Goal: Check status: Check status

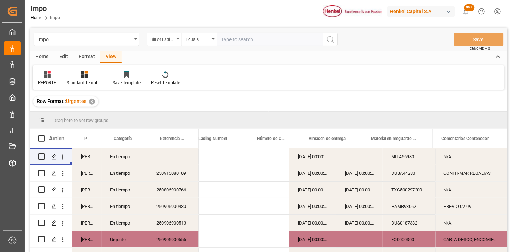
drag, startPoint x: 162, startPoint y: 42, endPoint x: 165, endPoint y: 46, distance: 5.1
click at [162, 42] on div "Bill of Lading Number" at bounding box center [162, 39] width 24 height 8
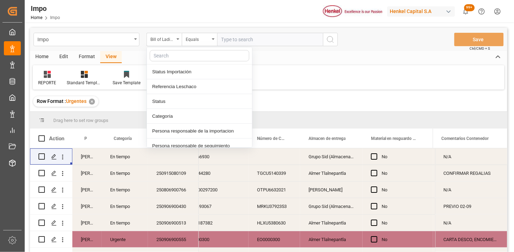
scroll to position [0, 205]
drag, startPoint x: 185, startPoint y: 86, endPoint x: 196, endPoint y: 76, distance: 14.7
click at [189, 83] on div "Referencia Leschaco" at bounding box center [199, 86] width 105 height 15
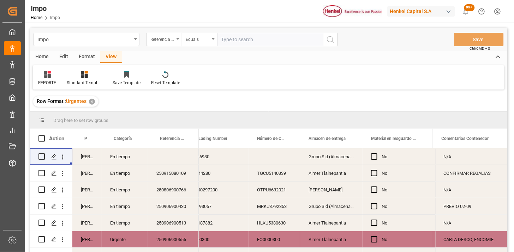
drag, startPoint x: 234, startPoint y: 39, endPoint x: 245, endPoint y: 40, distance: 10.3
click at [235, 38] on input "text" at bounding box center [270, 39] width 106 height 13
paste input "250906900473"
type input "250906900473"
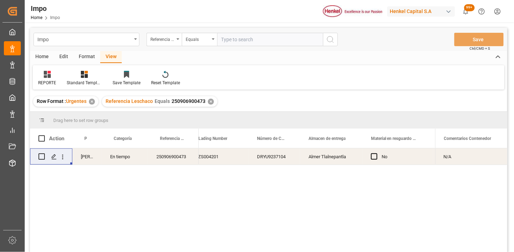
click at [338, 164] on div "Almer Tlalnepantla" at bounding box center [331, 157] width 62 height 16
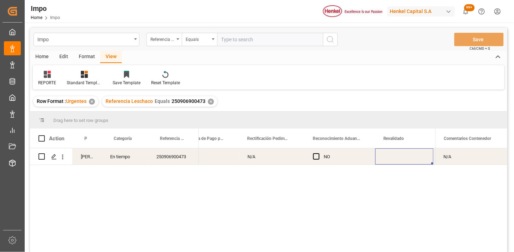
scroll to position [0, 649]
click at [344, 157] on div "Press SPACE to select this row." at bounding box center [351, 157] width 58 height 16
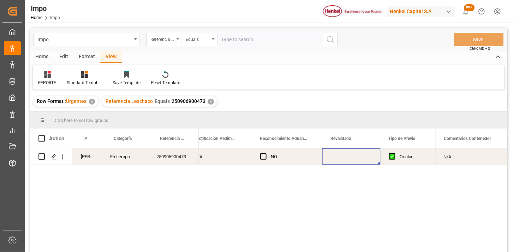
click at [344, 157] on div "Press SPACE to select this row." at bounding box center [351, 157] width 58 height 16
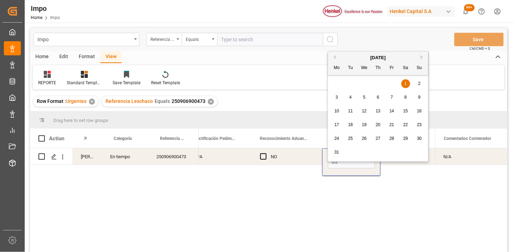
type input "[DATE]"
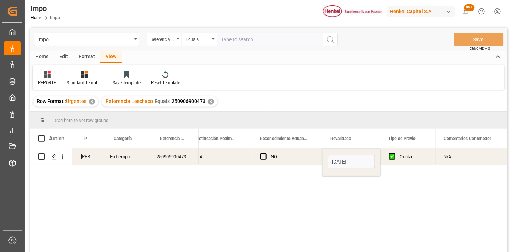
click at [276, 155] on div "NO" at bounding box center [292, 157] width 43 height 16
click at [251, 43] on input "text" at bounding box center [270, 39] width 106 height 13
paste input "250906900522"
type input "250906900522"
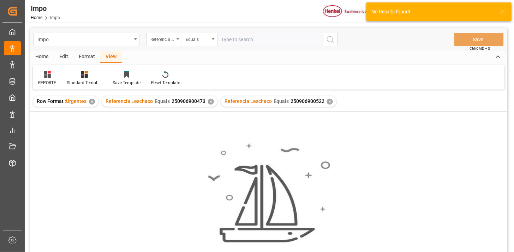
click at [210, 101] on div "✕" at bounding box center [211, 102] width 6 height 6
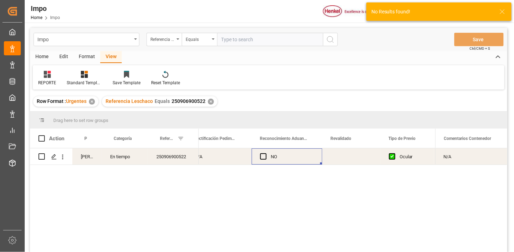
click at [341, 158] on div "Press SPACE to select this row." at bounding box center [351, 157] width 58 height 16
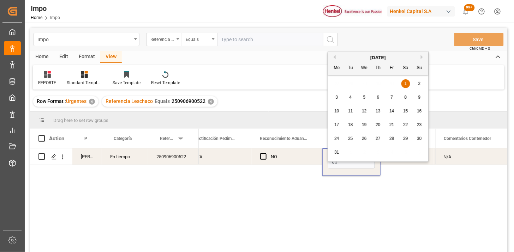
type input "[DATE]"
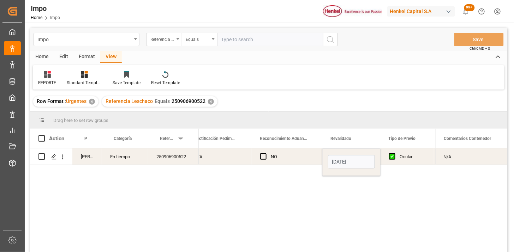
click at [409, 156] on div "Ocular" at bounding box center [411, 157] width 25 height 16
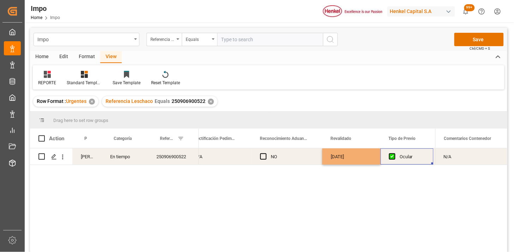
scroll to position [0, 707]
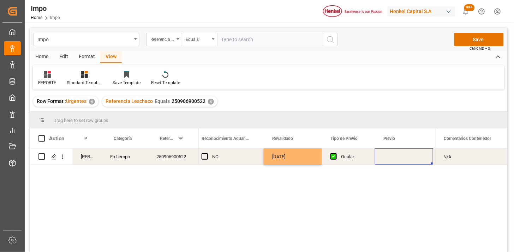
click at [411, 155] on div "Press SPACE to select this row." at bounding box center [404, 157] width 58 height 16
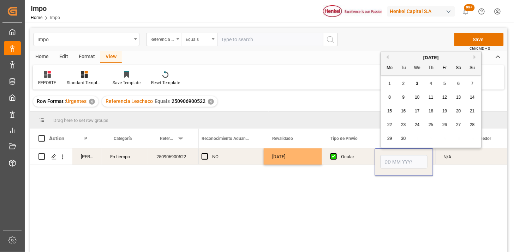
click at [411, 155] on input "Press SPACE to select this row." at bounding box center [403, 161] width 47 height 13
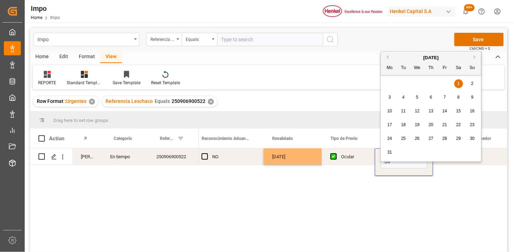
type input "04-09-2025"
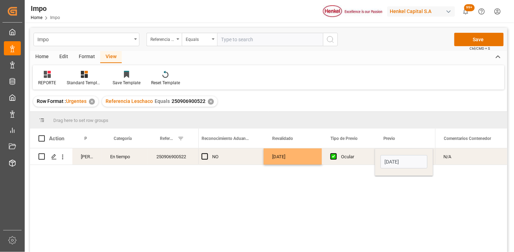
click at [311, 158] on div "[DATE]" at bounding box center [293, 157] width 58 height 16
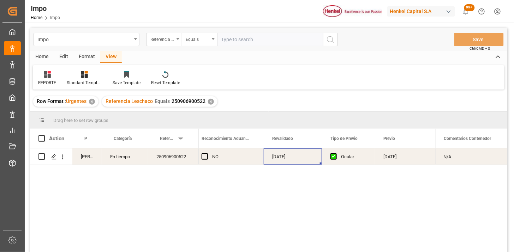
click at [277, 42] on input "text" at bounding box center [270, 39] width 106 height 13
paste input "250915080109"
type input "250915080109"
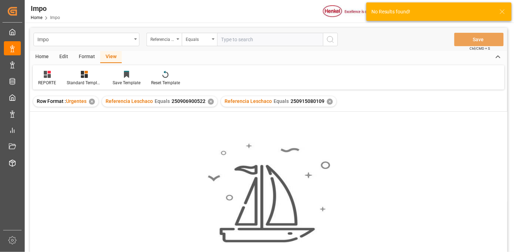
click at [209, 101] on div "✕" at bounding box center [211, 102] width 6 height 6
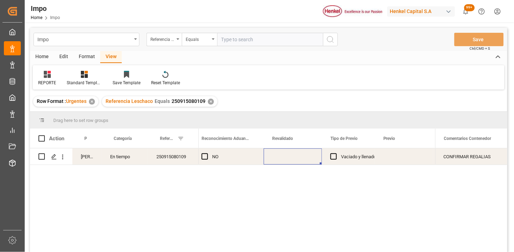
click at [305, 158] on div "Press SPACE to select this row." at bounding box center [293, 157] width 58 height 16
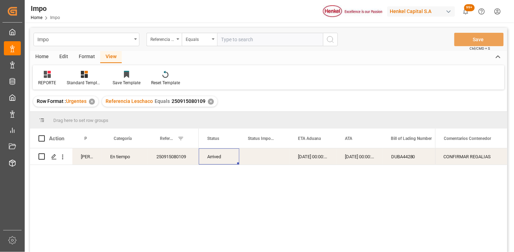
click at [311, 157] on div "02-09-2025 00:00:00" at bounding box center [312, 157] width 47 height 16
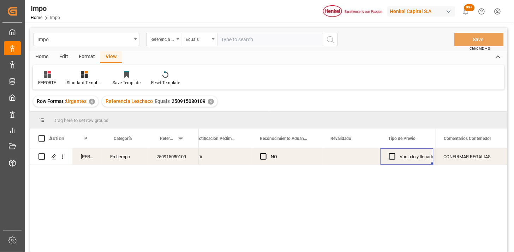
scroll to position [0, 649]
click at [346, 157] on div "Press SPACE to select this row." at bounding box center [351, 157] width 58 height 16
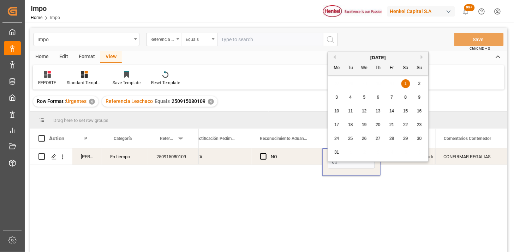
type input "[DATE]"
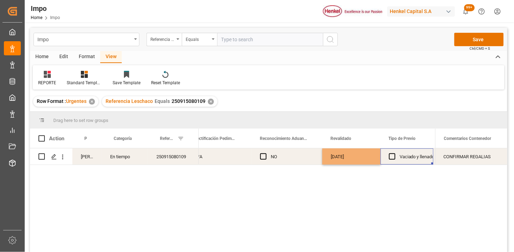
click at [404, 163] on div "Vaciado y llenado" at bounding box center [416, 157] width 35 height 16
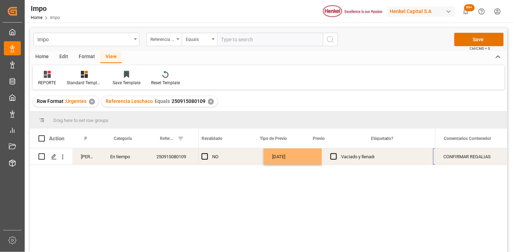
scroll to position [0, 778]
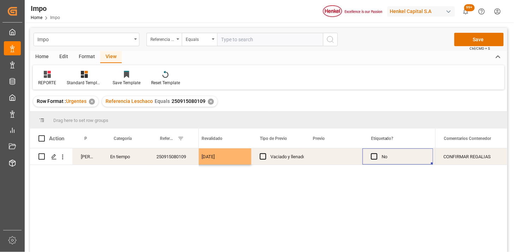
click at [336, 159] on div "Press SPACE to select this row." at bounding box center [333, 157] width 58 height 16
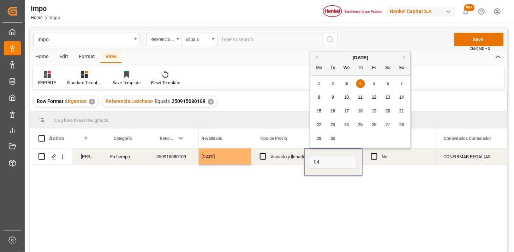
type input "04-09-2025"
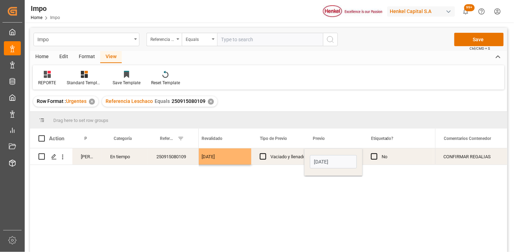
click at [271, 44] on input "text" at bounding box center [270, 39] width 106 height 13
paste input "250906900523"
type input "250906900523"
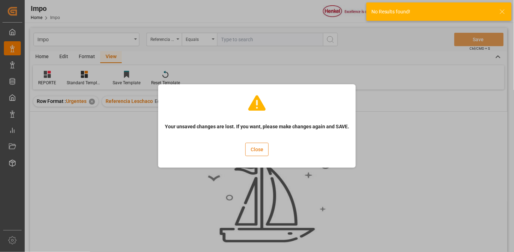
drag, startPoint x: 260, startPoint y: 149, endPoint x: 228, endPoint y: 131, distance: 36.8
click at [259, 149] on button "Close" at bounding box center [256, 149] width 23 height 13
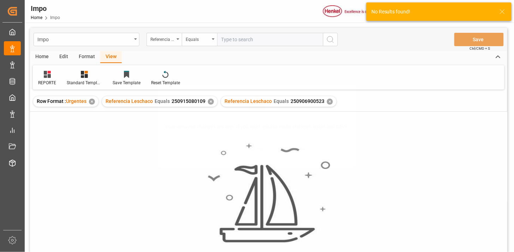
click at [211, 103] on div "✕" at bounding box center [211, 102] width 6 height 6
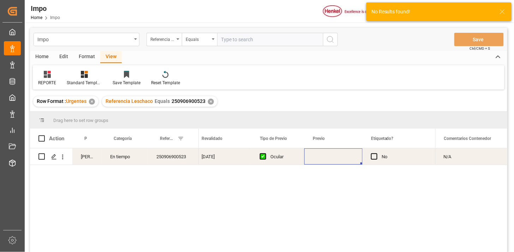
click at [329, 159] on div "Press SPACE to select this row." at bounding box center [333, 157] width 58 height 16
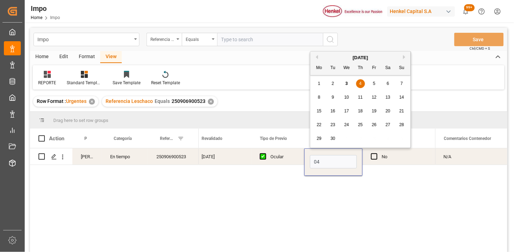
type input "04-09-2025"
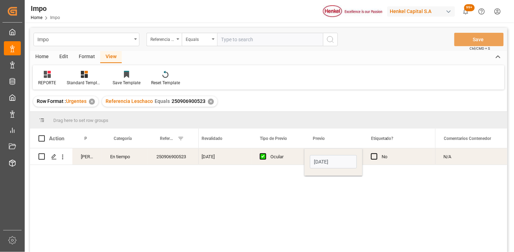
click at [213, 153] on div "[DATE]" at bounding box center [222, 157] width 58 height 16
click at [275, 42] on input "text" at bounding box center [270, 39] width 106 height 13
paste input "250906900550"
type input "250906900550"
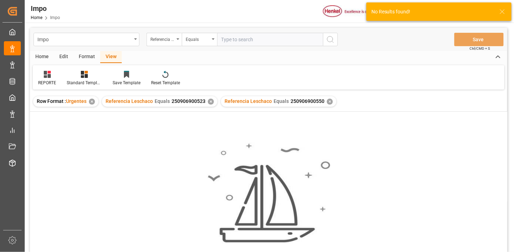
click at [208, 101] on div "✕" at bounding box center [211, 102] width 6 height 6
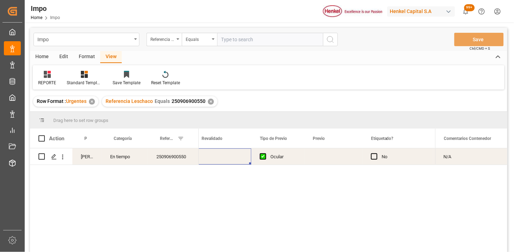
click at [230, 156] on div "Press SPACE to select this row." at bounding box center [222, 157] width 58 height 16
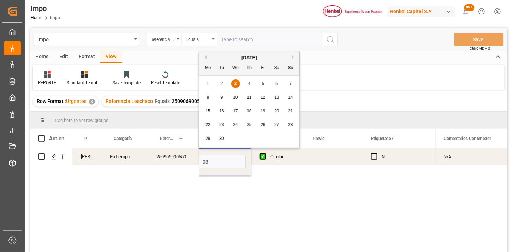
type input "[DATE]"
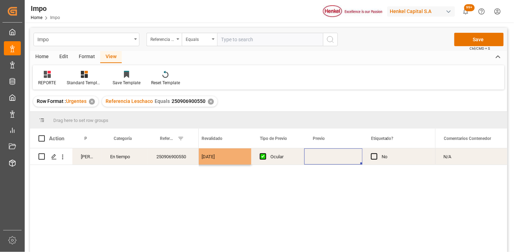
click at [323, 155] on div "Press SPACE to select this row." at bounding box center [333, 157] width 58 height 16
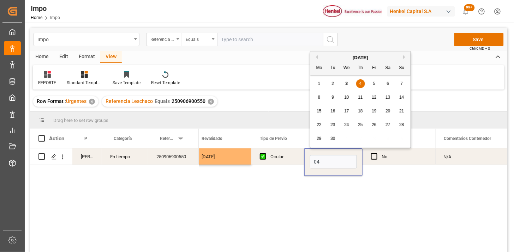
type input "04-09-2025"
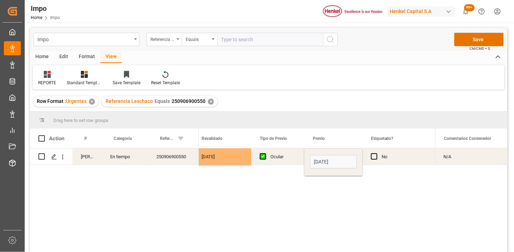
drag, startPoint x: 266, startPoint y: 159, endPoint x: 276, endPoint y: 157, distance: 9.8
click at [267, 159] on div "Press SPACE to select this row." at bounding box center [265, 157] width 11 height 16
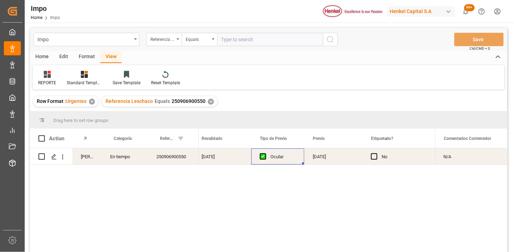
click at [265, 44] on input "text" at bounding box center [270, 39] width 106 height 13
paste input "250915080058"
type input "250915080058"
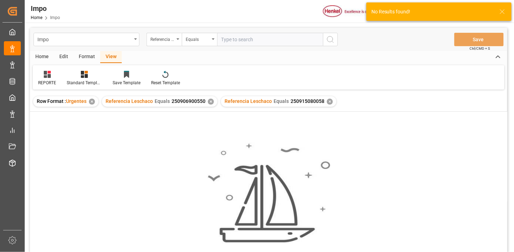
click at [209, 102] on div "✕" at bounding box center [211, 102] width 6 height 6
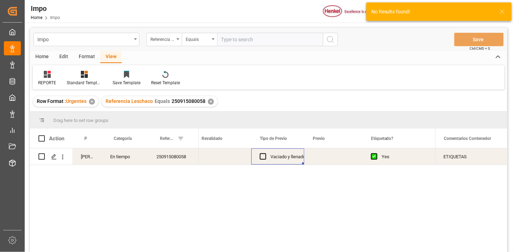
drag, startPoint x: 200, startPoint y: 161, endPoint x: 206, endPoint y: 161, distance: 5.3
click at [201, 161] on div "Press SPACE to select this row." at bounding box center [222, 157] width 58 height 16
click at [211, 159] on div "Press SPACE to select this row." at bounding box center [222, 157] width 58 height 16
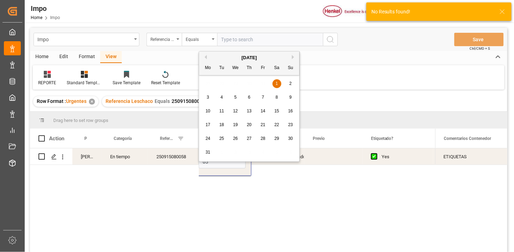
type input "[DATE]"
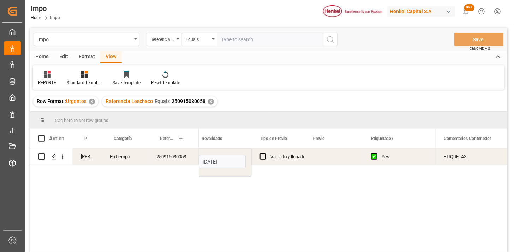
click at [327, 161] on div "Press SPACE to select this row." at bounding box center [333, 157] width 58 height 16
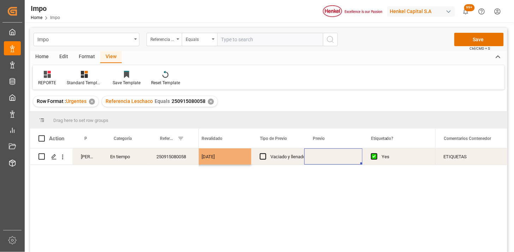
click at [327, 161] on div "Press SPACE to select this row." at bounding box center [333, 157] width 58 height 16
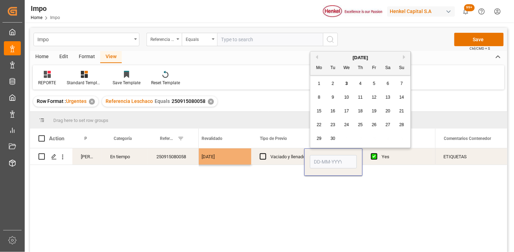
click at [327, 161] on input "Press SPACE to select this row." at bounding box center [333, 161] width 47 height 13
type input "04-09-2025"
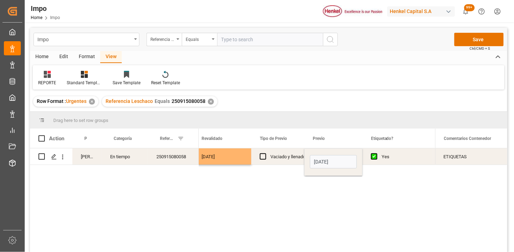
click at [287, 160] on div "Vaciado y llenado" at bounding box center [287, 157] width 35 height 16
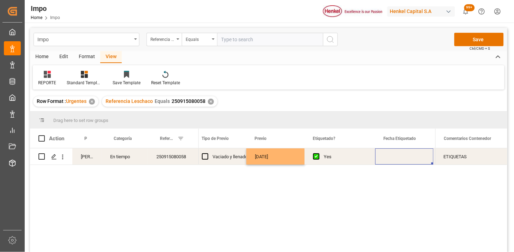
scroll to position [0, 906]
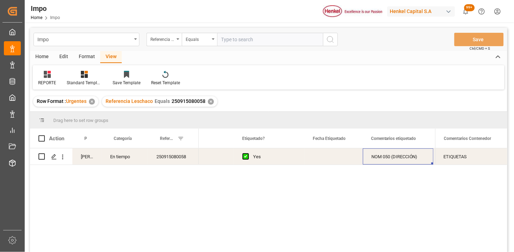
click at [245, 44] on input "text" at bounding box center [270, 39] width 106 height 13
paste input "250915080063"
type input "250915080063"
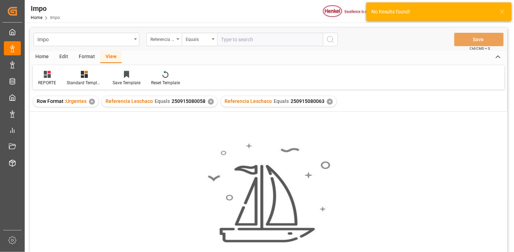
click at [210, 102] on div "✕" at bounding box center [211, 102] width 6 height 6
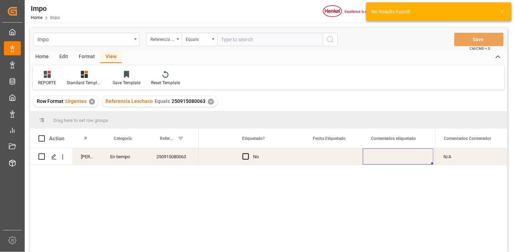
click at [223, 158] on div "Press SPACE to select this row." at bounding box center [205, 157] width 58 height 16
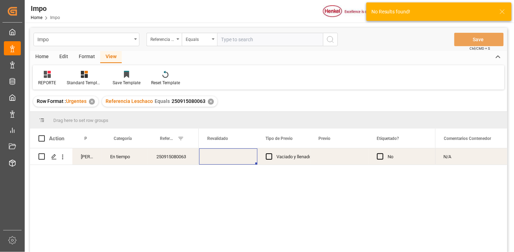
scroll to position [0, 701]
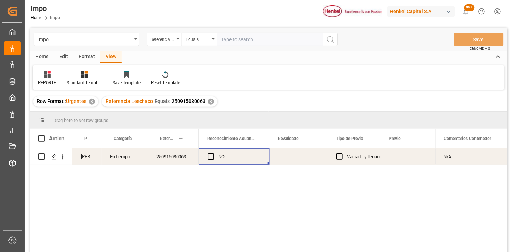
click at [293, 159] on div "Press SPACE to select this row." at bounding box center [299, 157] width 58 height 16
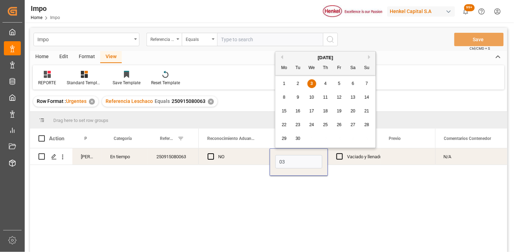
type input "[DATE]"
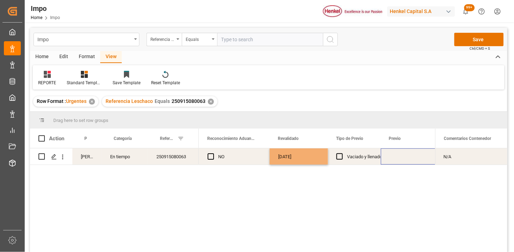
click at [402, 156] on div "Press SPACE to select this row." at bounding box center [410, 157] width 58 height 16
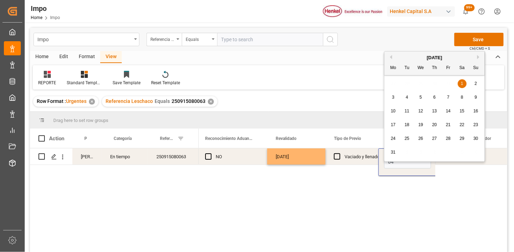
type input "04-09-2025"
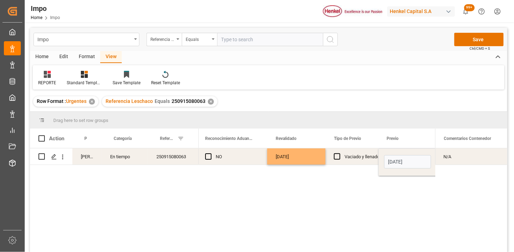
click at [313, 157] on div "[DATE]" at bounding box center [296, 157] width 58 height 16
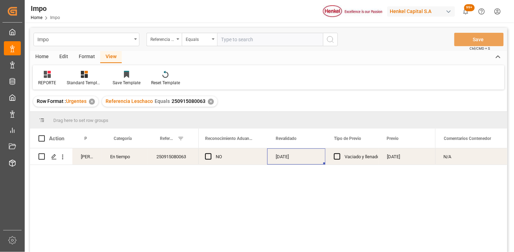
click at [236, 42] on input "text" at bounding box center [270, 39] width 106 height 13
paste input "250915080099"
type input "250915080099"
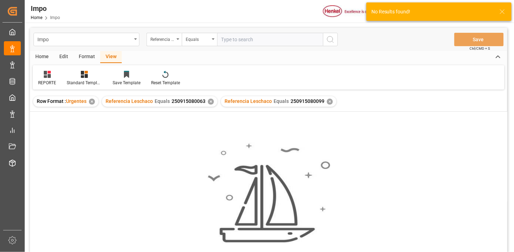
click at [210, 102] on div "✕" at bounding box center [211, 102] width 6 height 6
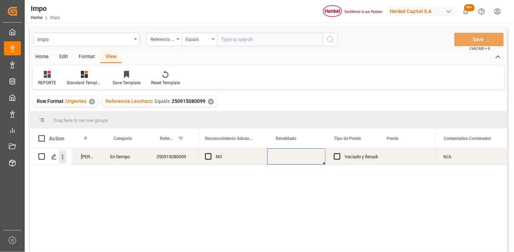
click at [64, 161] on button "open menu" at bounding box center [62, 156] width 7 height 13
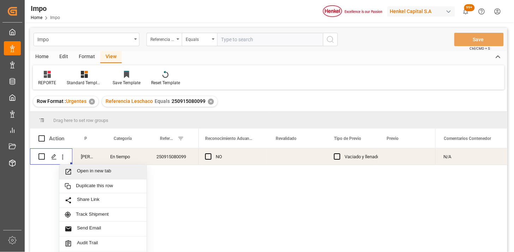
drag, startPoint x: 83, startPoint y: 172, endPoint x: 90, endPoint y: 173, distance: 6.9
click at [83, 172] on span "Open in new tab" at bounding box center [109, 171] width 64 height 7
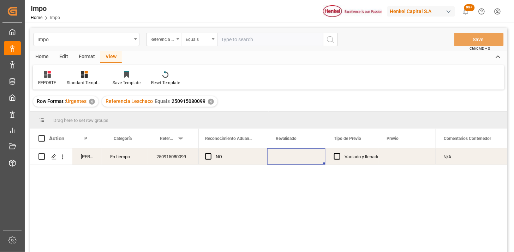
click at [285, 159] on div "Press SPACE to select this row." at bounding box center [296, 157] width 58 height 16
click at [288, 157] on div "Press SPACE to select this row." at bounding box center [296, 157] width 58 height 16
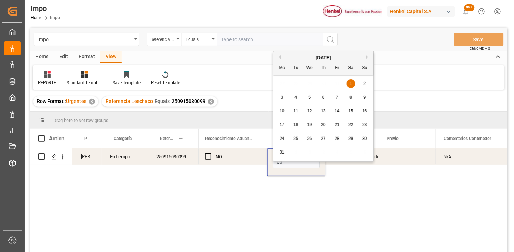
type input "[DATE]"
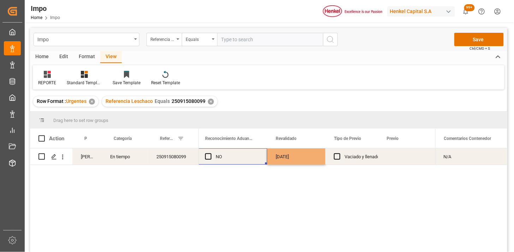
click at [233, 157] on div "NO" at bounding box center [237, 157] width 43 height 16
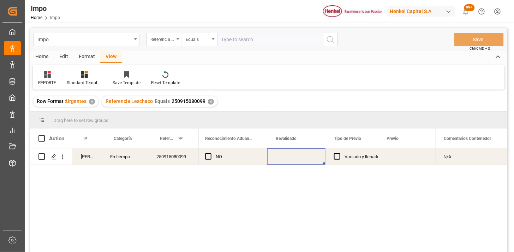
click at [287, 161] on div "Press SPACE to select this row." at bounding box center [296, 157] width 58 height 16
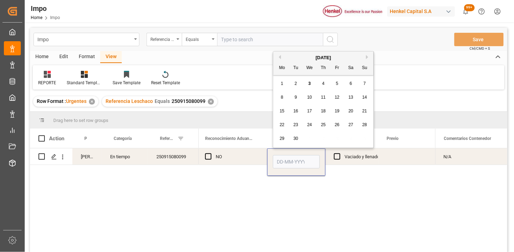
click at [287, 161] on input "Press SPACE to select this row." at bounding box center [296, 161] width 47 height 13
type input "[DATE]"
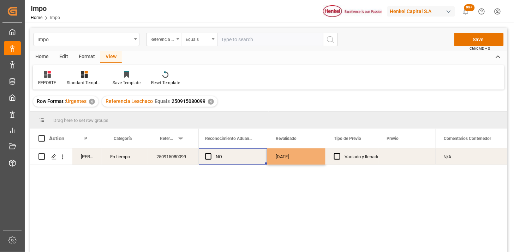
click at [236, 160] on div "NO" at bounding box center [237, 157] width 43 height 16
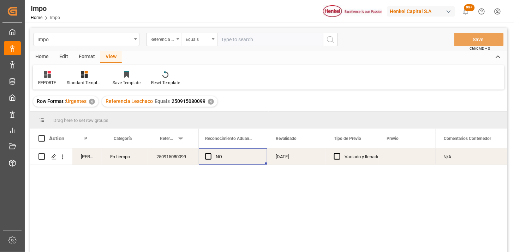
click at [244, 38] on input "text" at bounding box center [270, 39] width 106 height 13
paste input "250806900721"
type input "250806900721"
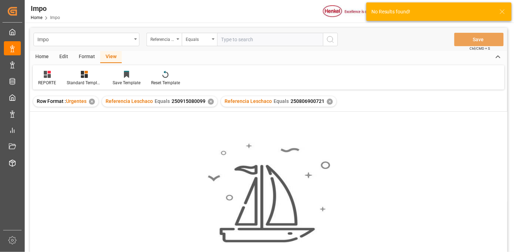
click at [209, 101] on div "✕" at bounding box center [211, 102] width 6 height 6
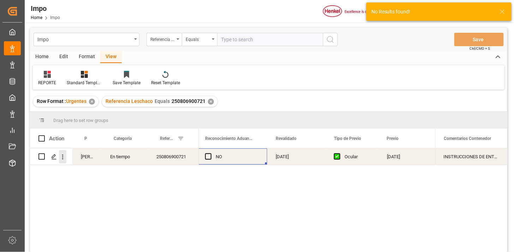
click at [63, 158] on icon "open menu" at bounding box center [62, 156] width 7 height 7
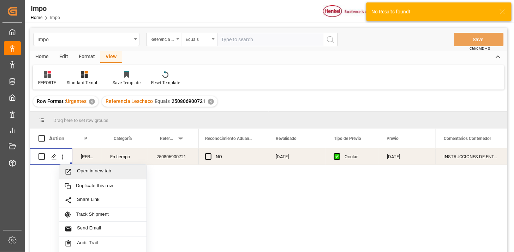
click at [90, 171] on span "Open in new tab" at bounding box center [109, 171] width 64 height 7
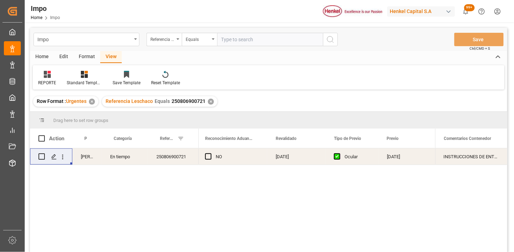
drag, startPoint x: 242, startPoint y: 39, endPoint x: 269, endPoint y: 46, distance: 27.0
click at [244, 38] on input "text" at bounding box center [270, 39] width 106 height 13
paste input "250915080086"
type input "250915080086"
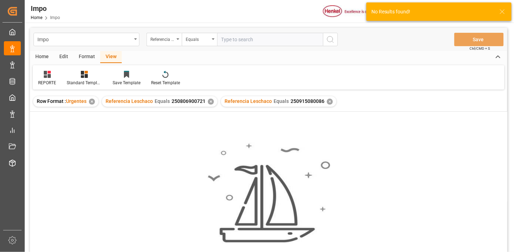
click at [210, 103] on div "✕" at bounding box center [211, 102] width 6 height 6
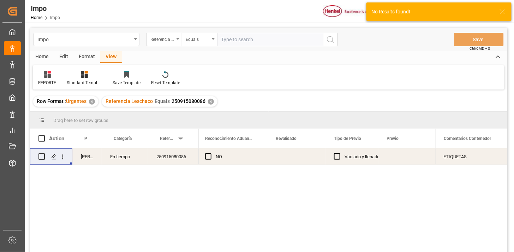
click at [172, 164] on div "250915080086" at bounding box center [173, 157] width 51 height 16
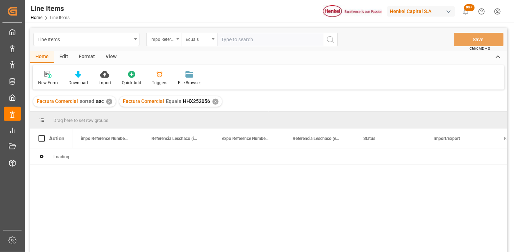
click at [170, 40] on div "impo Reference Number WF" at bounding box center [162, 39] width 24 height 8
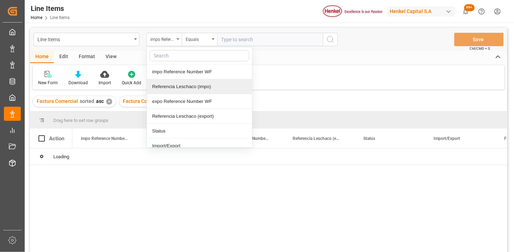
drag, startPoint x: 183, startPoint y: 87, endPoint x: 191, endPoint y: 82, distance: 9.7
click at [186, 84] on div "Referencia Leschaco (impo)" at bounding box center [199, 86] width 105 height 15
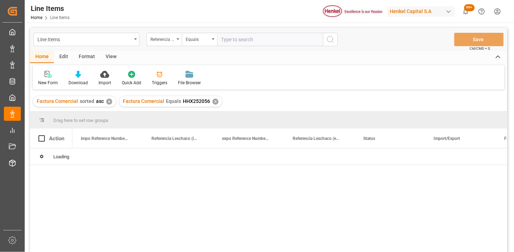
click at [249, 39] on input "text" at bounding box center [270, 39] width 106 height 13
paste input "250915080099"
type input "250915080099"
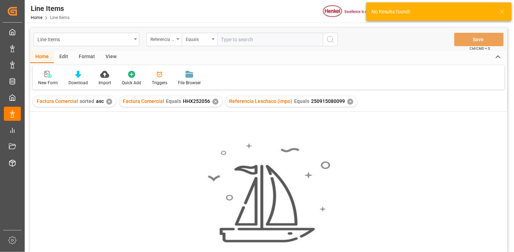
click at [213, 104] on div "✕" at bounding box center [215, 102] width 6 height 6
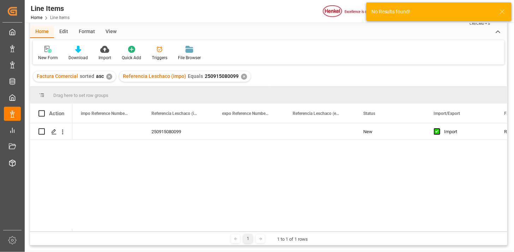
scroll to position [39, 0]
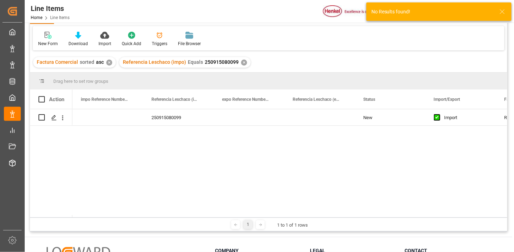
click at [107, 63] on div "✕" at bounding box center [109, 63] width 6 height 6
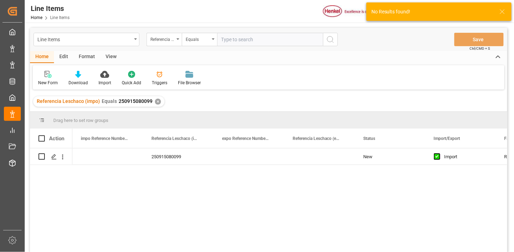
click at [113, 55] on div "View" at bounding box center [111, 57] width 22 height 12
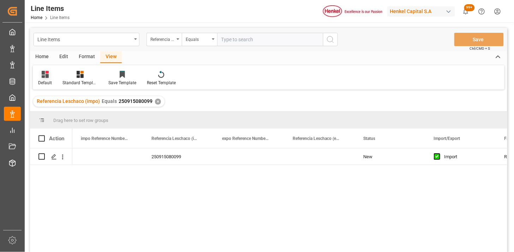
drag, startPoint x: 44, startPoint y: 75, endPoint x: 45, endPoint y: 80, distance: 5.7
click at [44, 75] on icon at bounding box center [45, 74] width 7 height 7
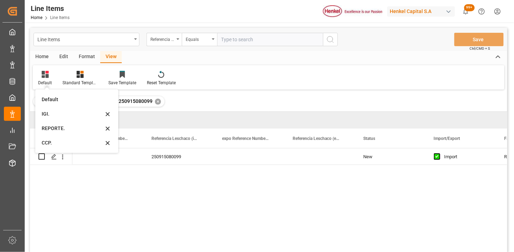
drag, startPoint x: 49, startPoint y: 129, endPoint x: 72, endPoint y: 129, distance: 23.3
click at [52, 129] on div "REPORTE." at bounding box center [73, 128] width 62 height 7
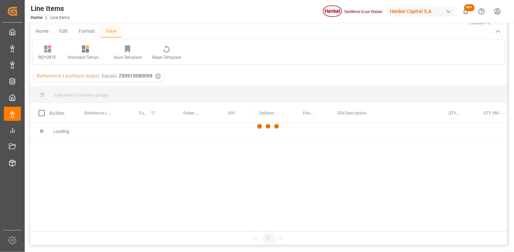
scroll to position [39, 0]
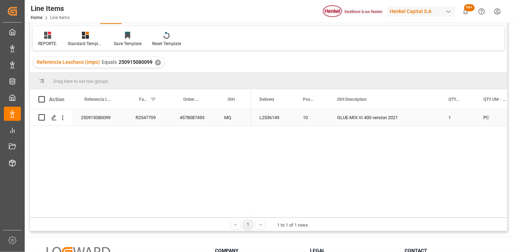
click at [108, 120] on div "250915080099" at bounding box center [99, 117] width 55 height 16
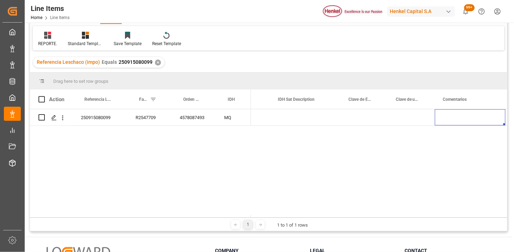
scroll to position [0, 0]
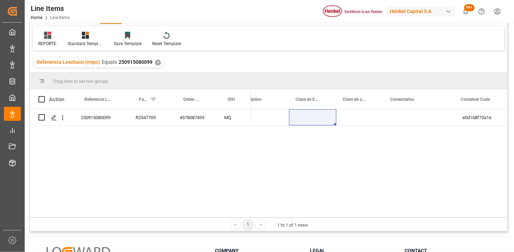
drag, startPoint x: 50, startPoint y: 35, endPoint x: 52, endPoint y: 44, distance: 9.7
click at [49, 35] on icon at bounding box center [47, 35] width 7 height 7
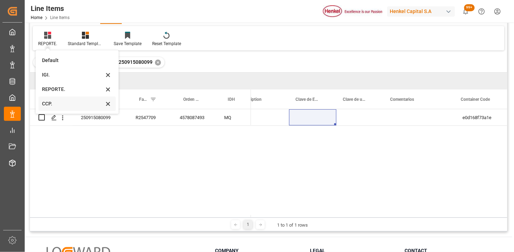
click at [74, 107] on div "CCP." at bounding box center [73, 103] width 62 height 7
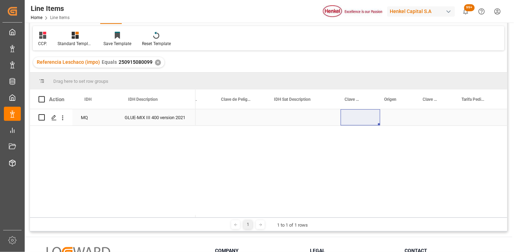
click at [366, 117] on div "Press SPACE to select this row." at bounding box center [360, 117] width 40 height 16
click at [471, 117] on div "Press SPACE to select this row." at bounding box center [482, 117] width 49 height 16
click at [471, 119] on div "Press SPACE to select this row." at bounding box center [482, 117] width 49 height 16
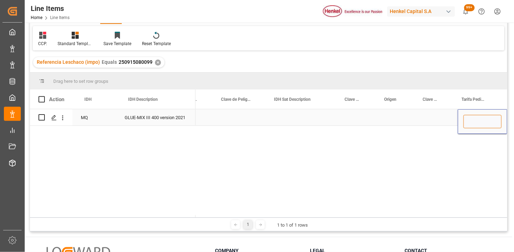
click at [471, 119] on input "Press SPACE to select this row." at bounding box center [482, 121] width 38 height 13
paste input "8479829900"
type input "8479829900"
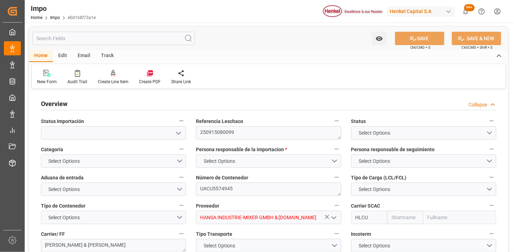
type input "Hapag Lloyd"
type input "Hapag Lloyd Aktiengesellschaft"
type input "1"
type input "4.105"
type input "1"
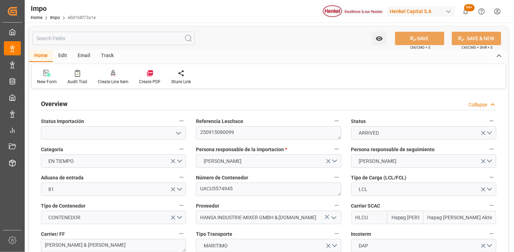
type input "27-08-2025"
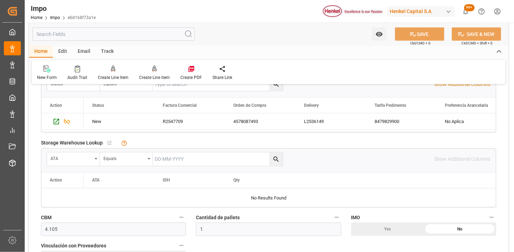
scroll to position [313, 0]
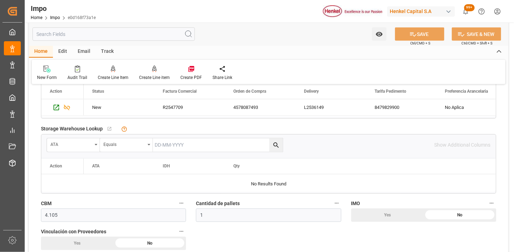
click at [246, 110] on div "4578087493" at bounding box center [260, 107] width 71 height 16
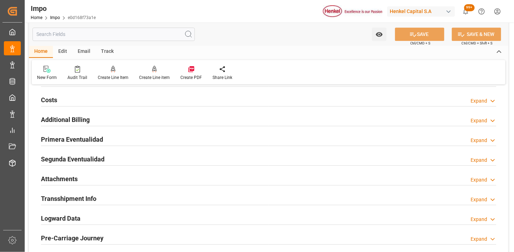
scroll to position [549, 0]
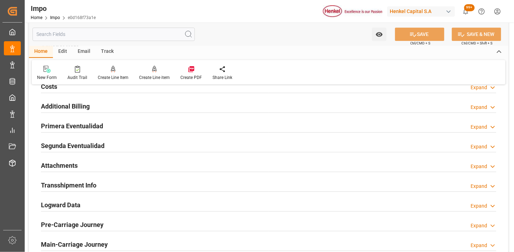
drag, startPoint x: 111, startPoint y: 165, endPoint x: 400, endPoint y: 123, distance: 291.2
click at [111, 164] on div "Attachments Expand" at bounding box center [268, 164] width 455 height 13
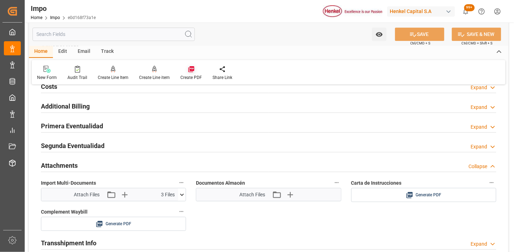
click at [188, 71] on icon at bounding box center [191, 69] width 7 height 7
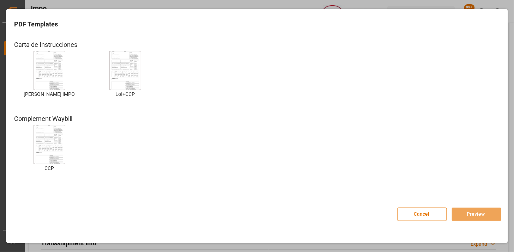
click at [47, 64] on img at bounding box center [49, 71] width 28 height 40
click at [468, 217] on button "Preview" at bounding box center [476, 214] width 49 height 13
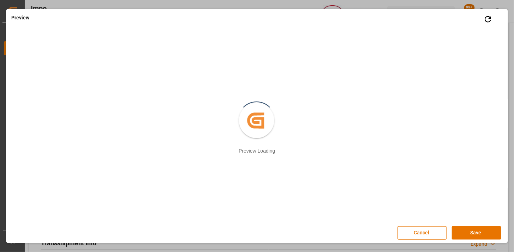
drag, startPoint x: 475, startPoint y: 232, endPoint x: 387, endPoint y: 198, distance: 94.0
click at [472, 233] on button "Save" at bounding box center [476, 233] width 49 height 13
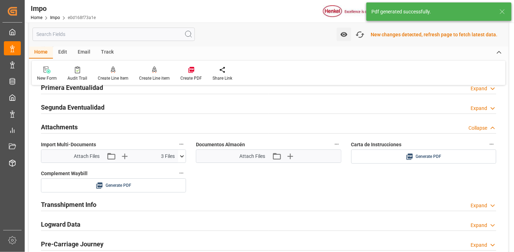
scroll to position [589, 0]
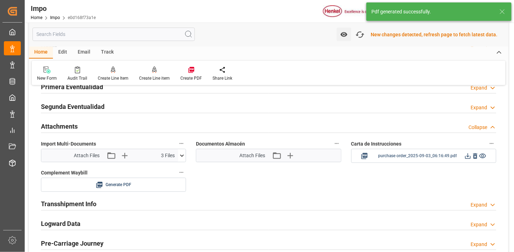
click at [468, 157] on icon at bounding box center [467, 155] width 7 height 7
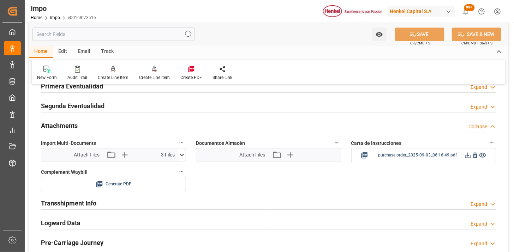
scroll to position [588, 0]
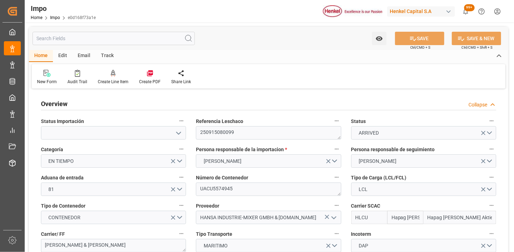
type input "Hapag Lloyd"
type input "Hapag Lloyd Aktiengesellschaft"
type input "1"
type input "4.105"
type input "1"
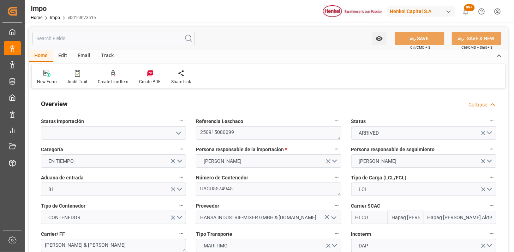
type input "27-08-2025"
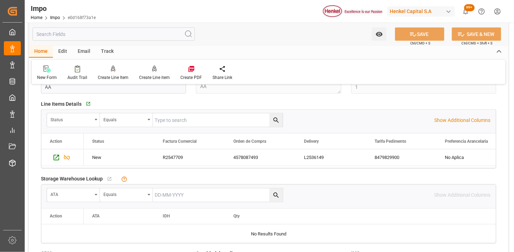
scroll to position [313, 0]
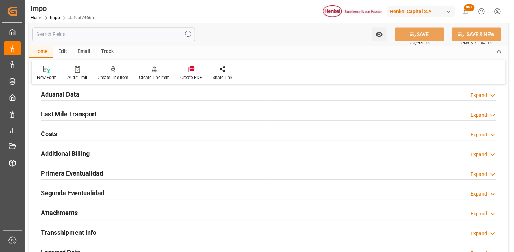
scroll to position [509, 0]
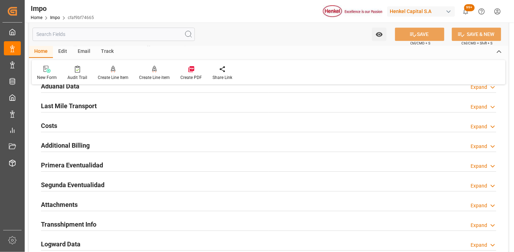
click at [177, 161] on div "Primera Eventualidad Expand" at bounding box center [268, 164] width 455 height 13
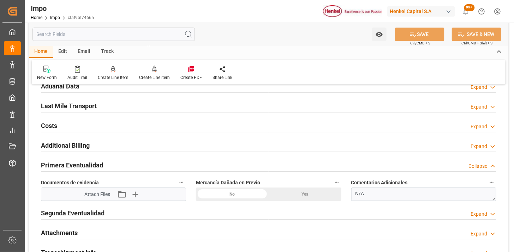
scroll to position [549, 0]
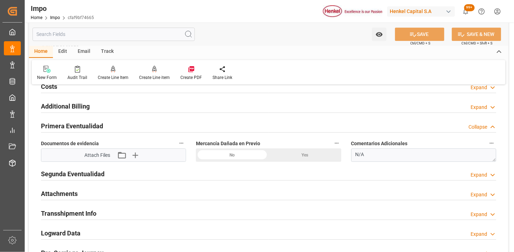
drag, startPoint x: 224, startPoint y: 157, endPoint x: 339, endPoint y: 156, distance: 114.7
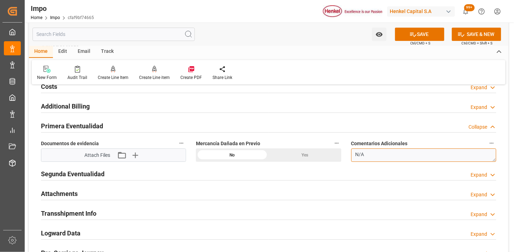
click at [373, 154] on textarea "N/A" at bounding box center [423, 155] width 145 height 13
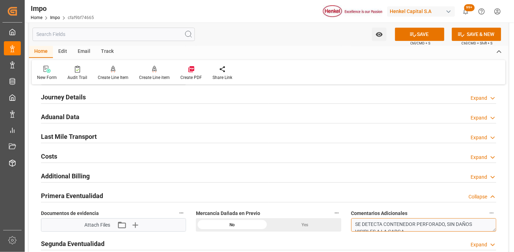
scroll to position [431, 0]
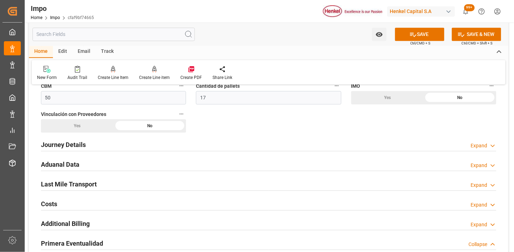
type textarea "SE DETECTA CONTENEDOR PERFORADO, SIN DAÑOS VISIBLES A LA CARGA."
click at [100, 164] on div "Aduanal Data Expand" at bounding box center [268, 163] width 455 height 13
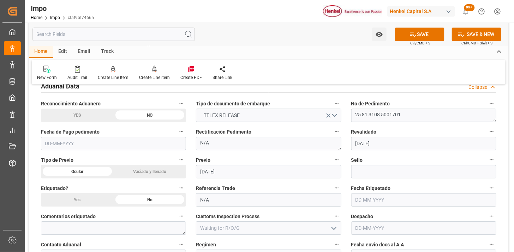
scroll to position [549, 0]
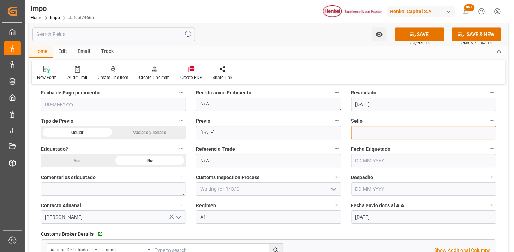
click at [378, 135] on input at bounding box center [423, 132] width 145 height 13
paste input "CEM23-3632594"
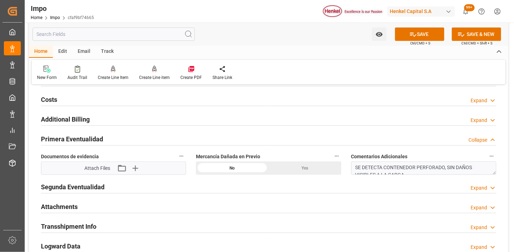
scroll to position [823, 0]
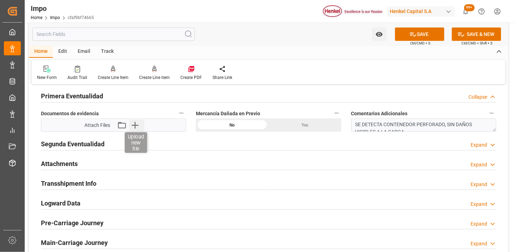
type input "CEM23-3632594"
click at [134, 124] on icon "button" at bounding box center [134, 125] width 11 height 11
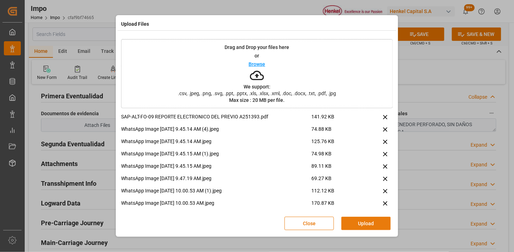
click at [366, 218] on button "Upload" at bounding box center [365, 223] width 49 height 13
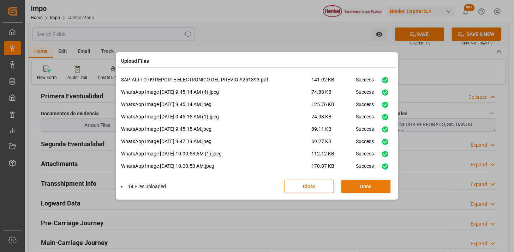
click at [366, 185] on button "Done" at bounding box center [365, 186] width 49 height 13
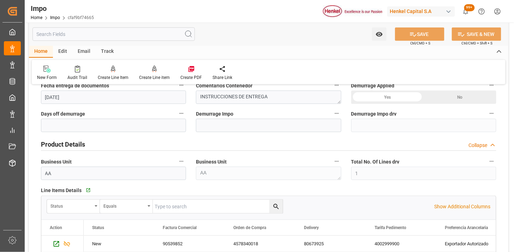
scroll to position [108, 0]
